Goal: Task Accomplishment & Management: Manage account settings

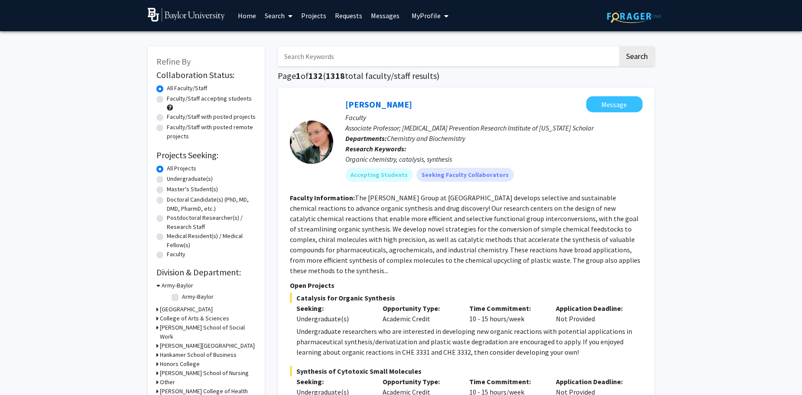
click at [430, 15] on span "My Profile" at bounding box center [426, 15] width 29 height 9
click at [384, 16] on link "Messages" at bounding box center [385, 15] width 37 height 30
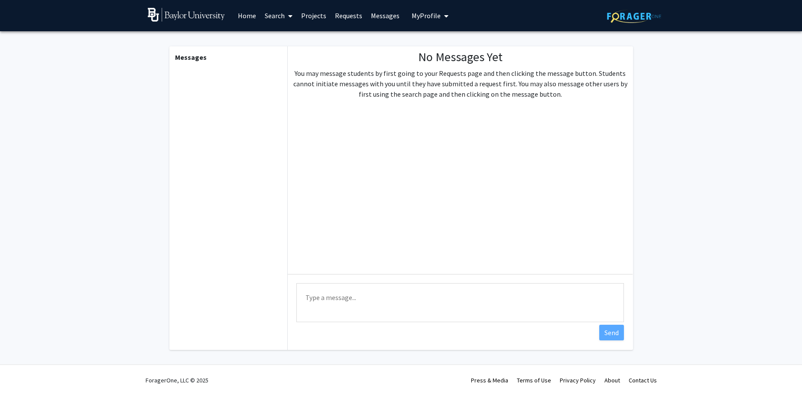
click at [349, 13] on link "Requests" at bounding box center [349, 15] width 36 height 30
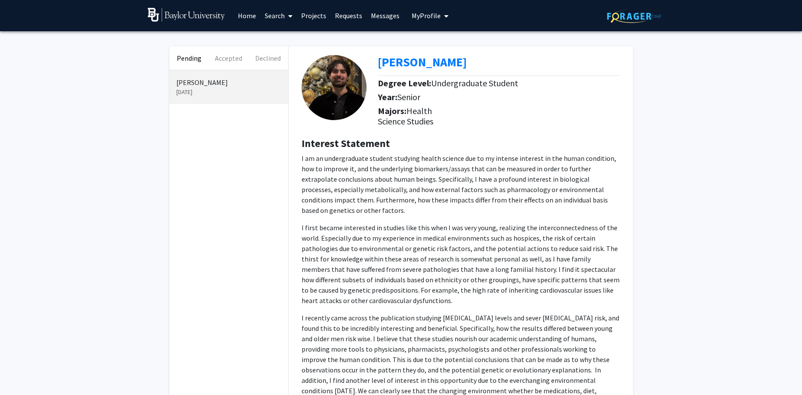
click at [311, 15] on link "Projects" at bounding box center [314, 15] width 34 height 30
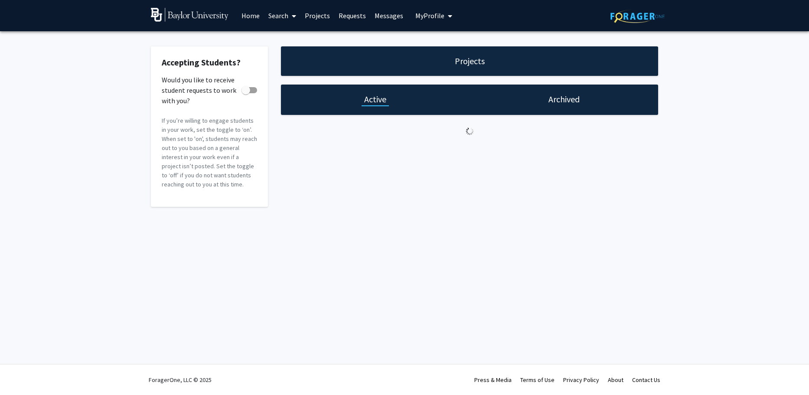
checkbox input "true"
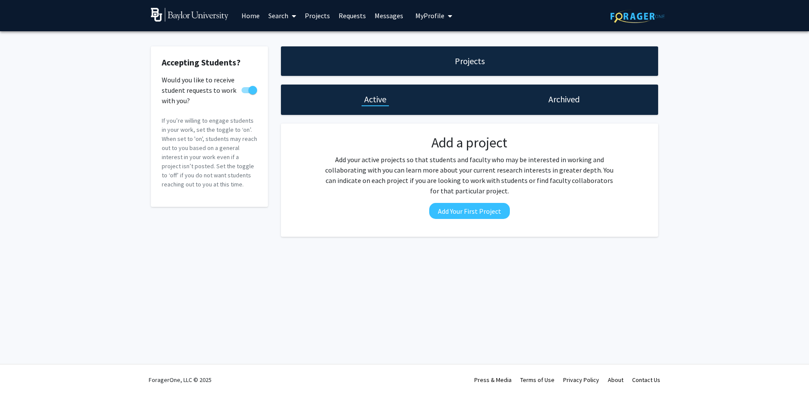
click at [559, 94] on h1 "Archived" at bounding box center [563, 99] width 31 height 12
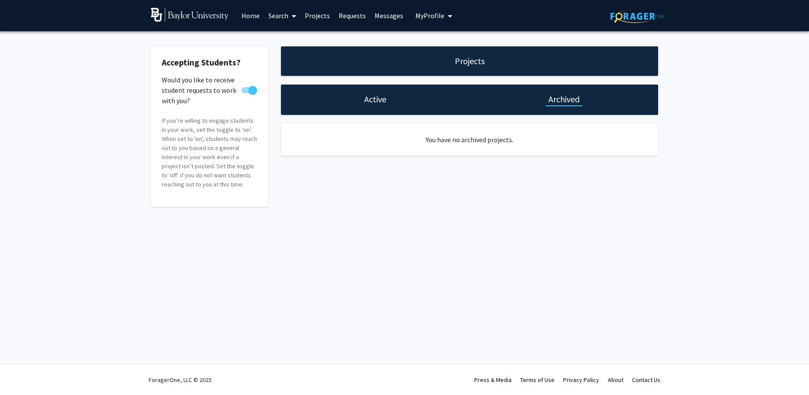
click at [467, 58] on h1 "Projects" at bounding box center [470, 61] width 30 height 12
click at [371, 102] on h1 "Active" at bounding box center [375, 99] width 22 height 12
